Goal: Task Accomplishment & Management: Use online tool/utility

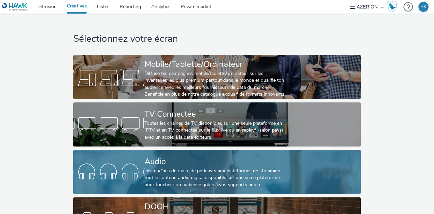
click at [172, 161] on div "Audio" at bounding box center [215, 162] width 142 height 12
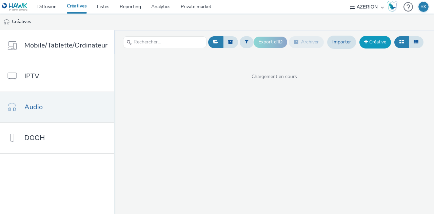
click at [375, 39] on link "Créative" at bounding box center [375, 42] width 32 height 12
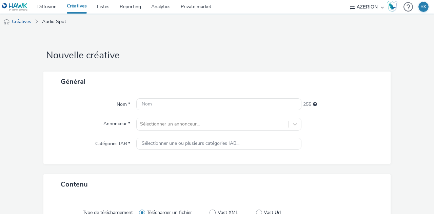
click at [219, 110] on div "Nom * 255 Annonceur * Sélectionner un annonceur... Catégories IAB * Sélectionne…" at bounding box center [216, 128] width 347 height 72
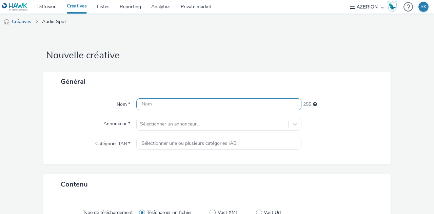
click at [223, 105] on input "text" at bounding box center [218, 104] width 165 height 12
type input "t"
click at [157, 104] on input "toyota_octobre" at bounding box center [218, 104] width 165 height 12
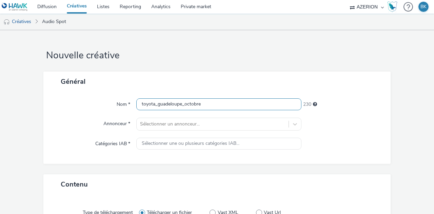
drag, startPoint x: 205, startPoint y: 102, endPoint x: 188, endPoint y: 99, distance: 17.0
click at [189, 101] on input "toyota_guadeloupe_octobre" at bounding box center [218, 104] width 165 height 12
type input "toyota_guadeloupe_oct25"
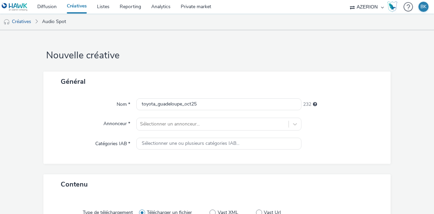
click at [356, 123] on div at bounding box center [342, 124] width 83 height 13
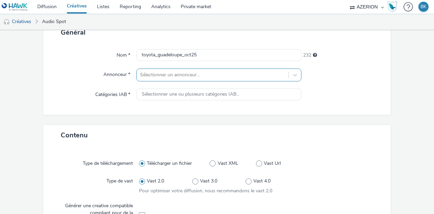
click at [233, 81] on div "Sélectionner un annonceur..." at bounding box center [218, 74] width 165 height 13
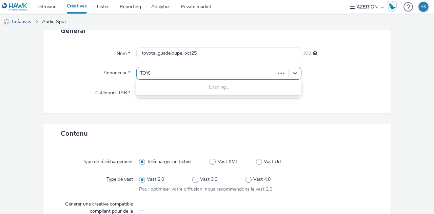
type input "TOYOT"
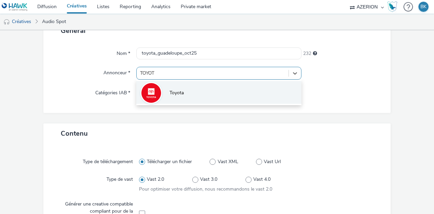
click at [218, 91] on li "Toyota" at bounding box center [218, 92] width 165 height 23
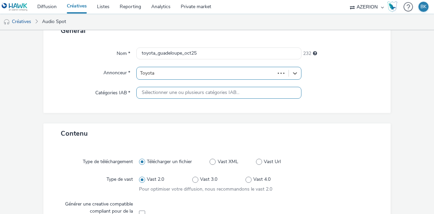
type input "[URL][DOMAIN_NAME]"
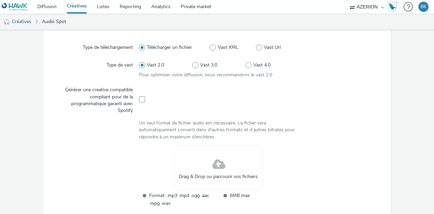
scroll to position [237, 0]
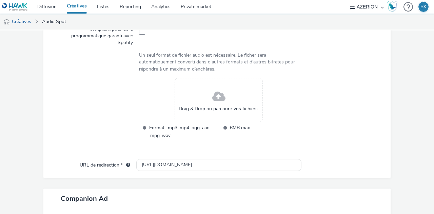
click at [232, 98] on div "Drag & Drop ou parcourir vos fichiers." at bounding box center [219, 100] width 88 height 44
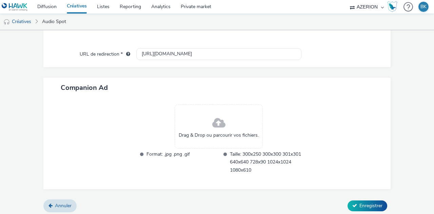
scroll to position [307, 0]
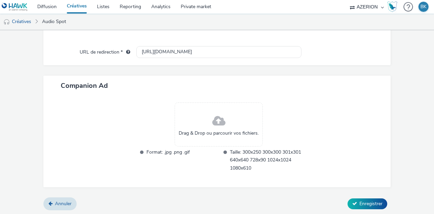
click at [357, 198] on div "Annuler Enregistrer" at bounding box center [216, 204] width 347 height 12
click at [359, 206] on button "Enregistrer" at bounding box center [367, 203] width 40 height 11
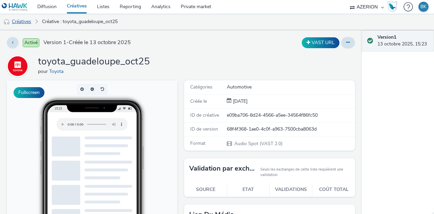
click at [28, 22] on link "Créatives" at bounding box center [17, 22] width 35 height 16
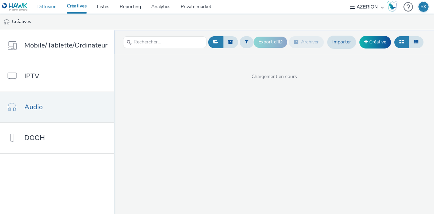
click at [49, 6] on link "Diffusion" at bounding box center [46, 7] width 29 height 14
